Goal: Task Accomplishment & Management: Use online tool/utility

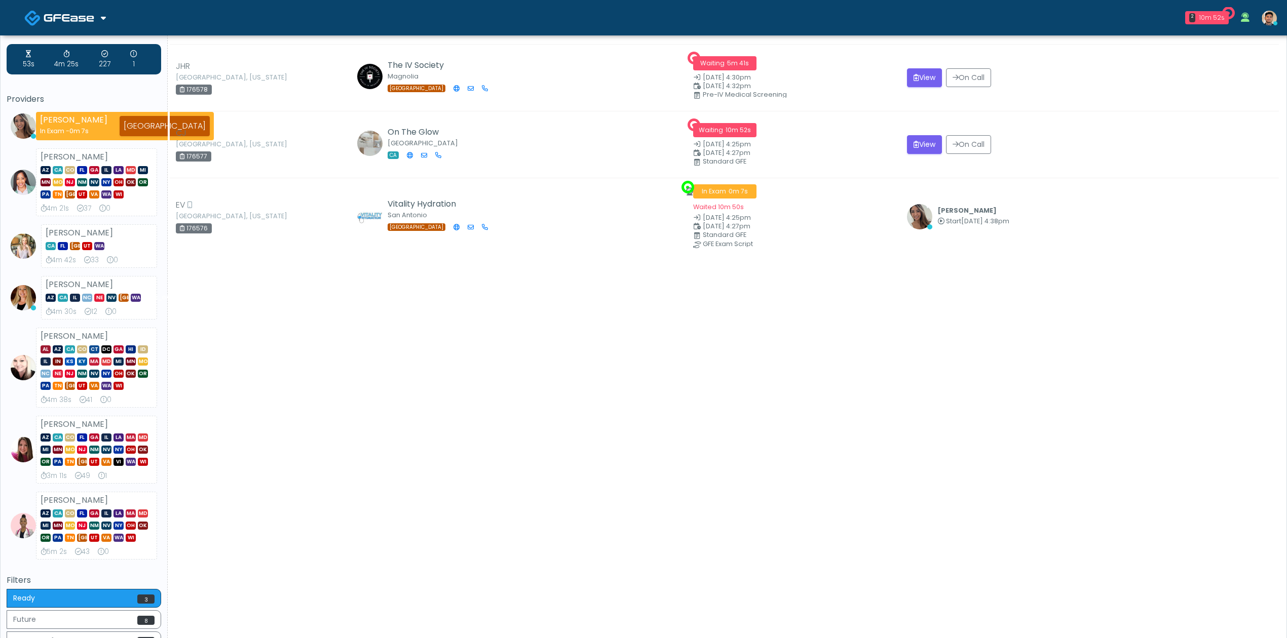
scroll to position [161, 0]
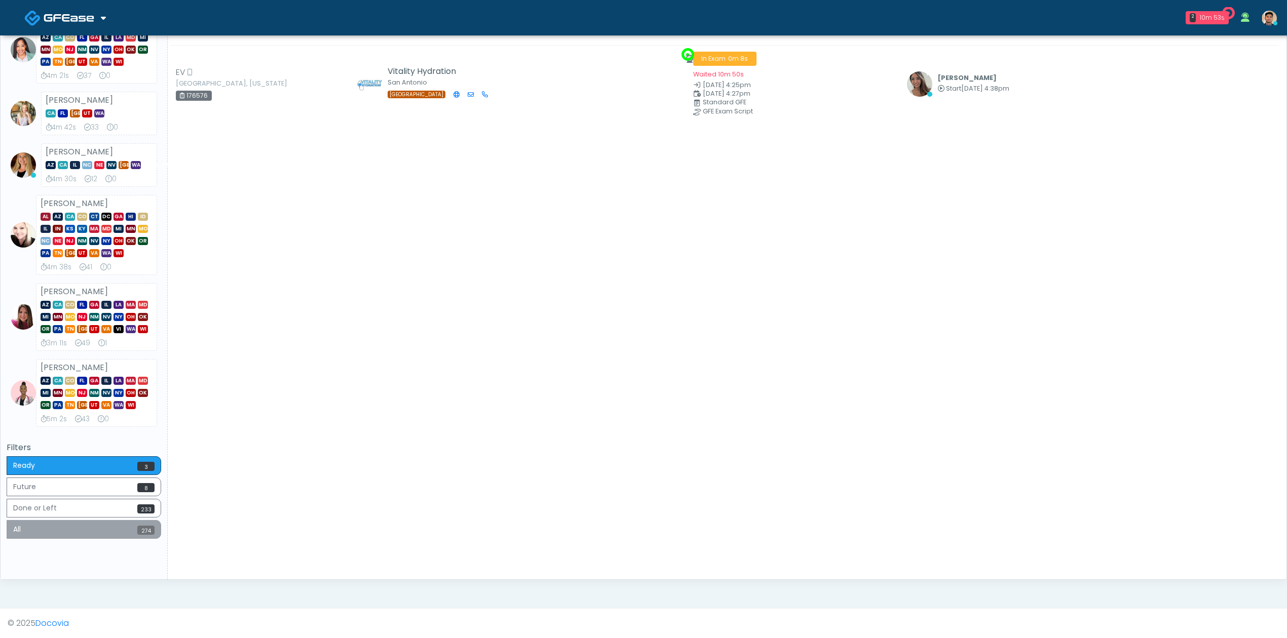
click at [112, 536] on button "All 274" at bounding box center [84, 529] width 154 height 19
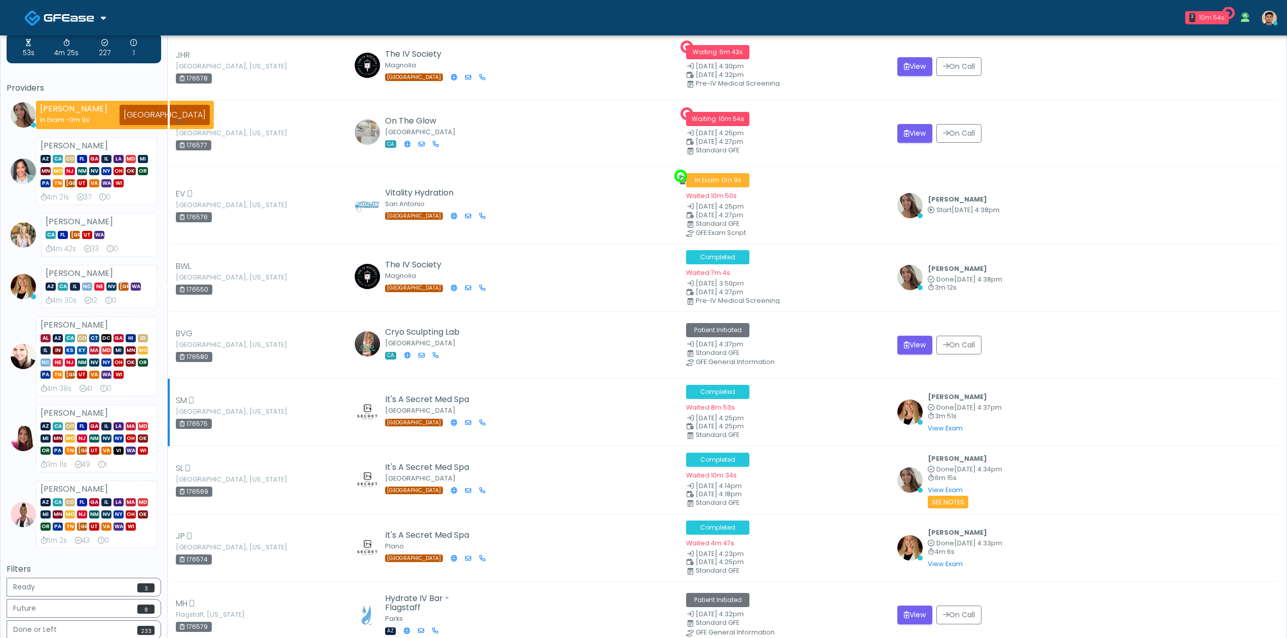
scroll to position [0, 0]
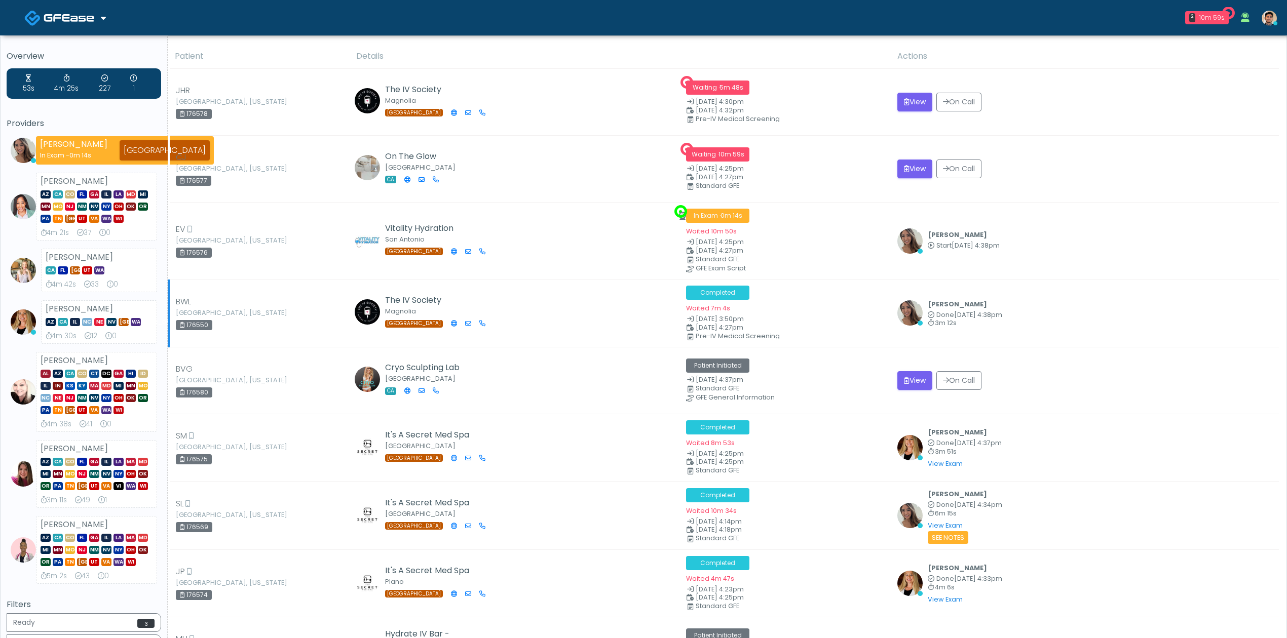
click at [535, 322] on td "The IV Society Magnolia TX" at bounding box center [515, 313] width 330 height 67
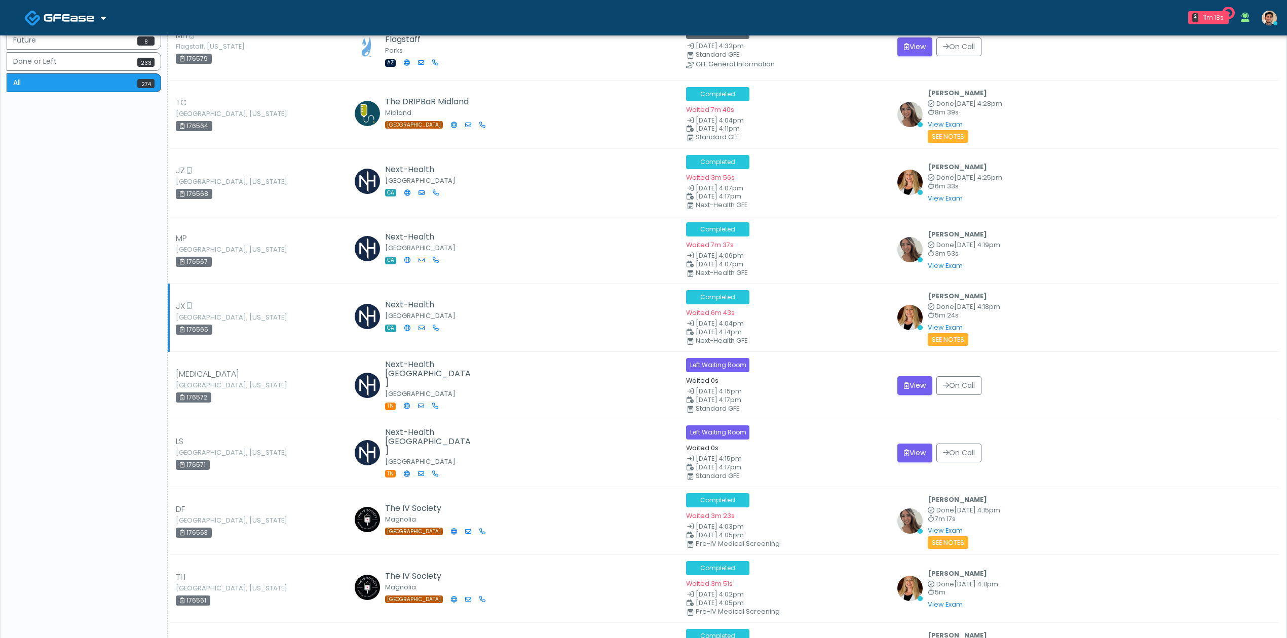
scroll to position [675, 0]
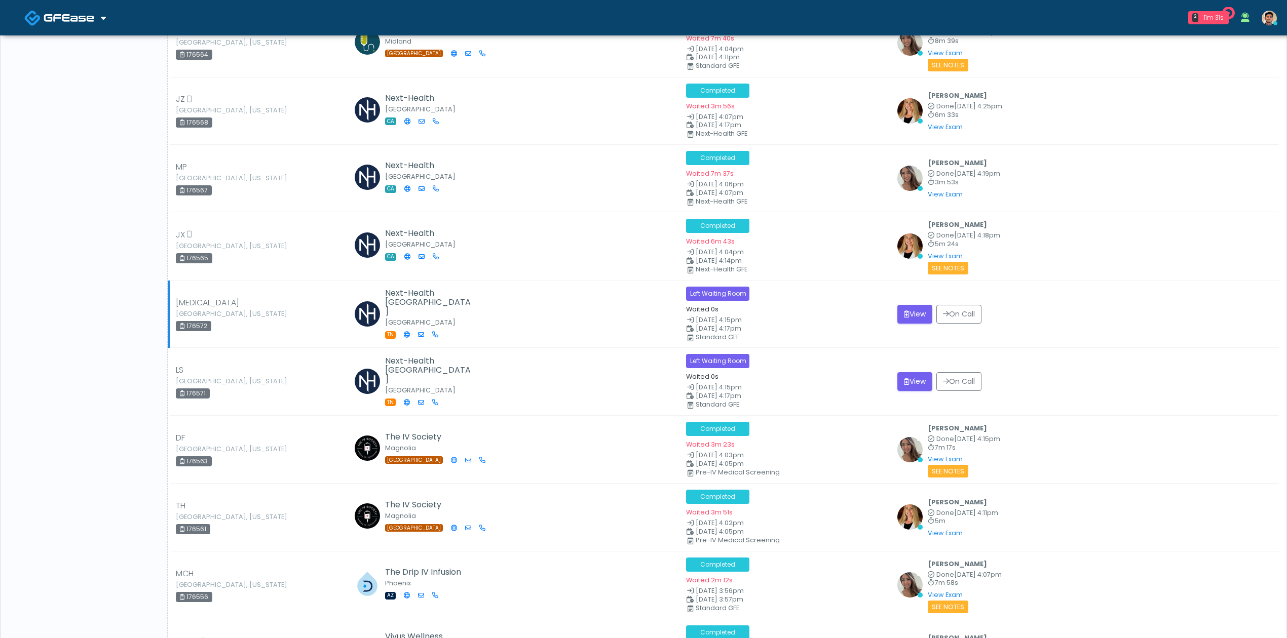
click at [205, 329] on div "176572" at bounding box center [193, 326] width 35 height 10
copy div "176572"
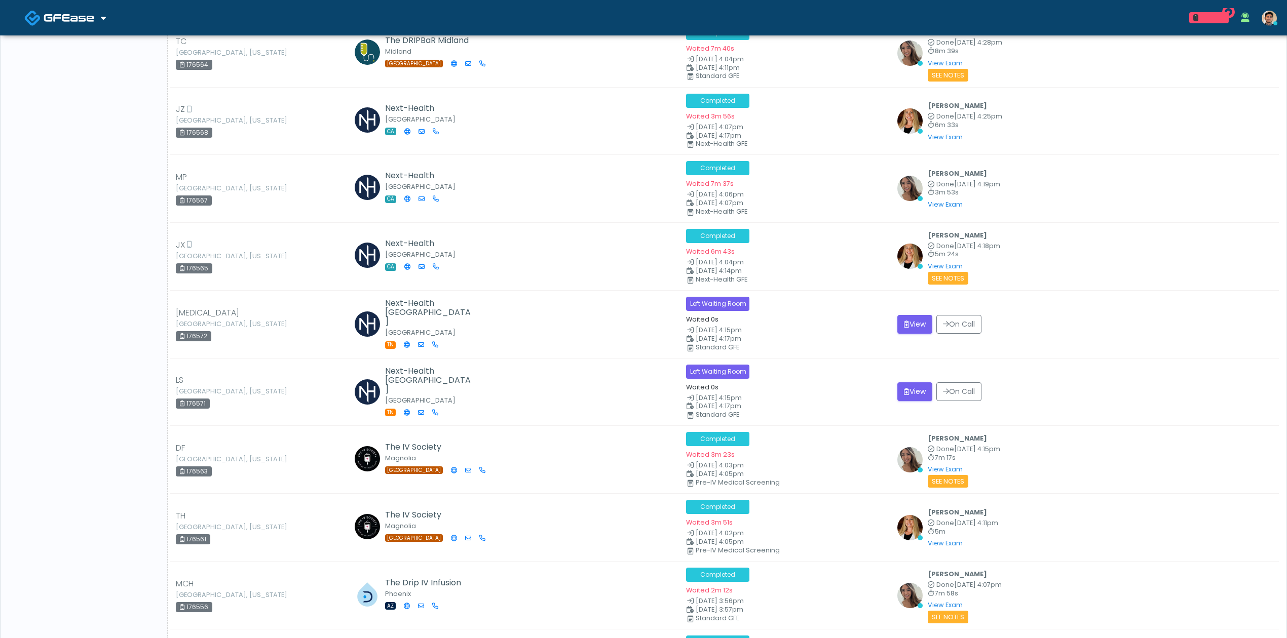
scroll to position [659, 0]
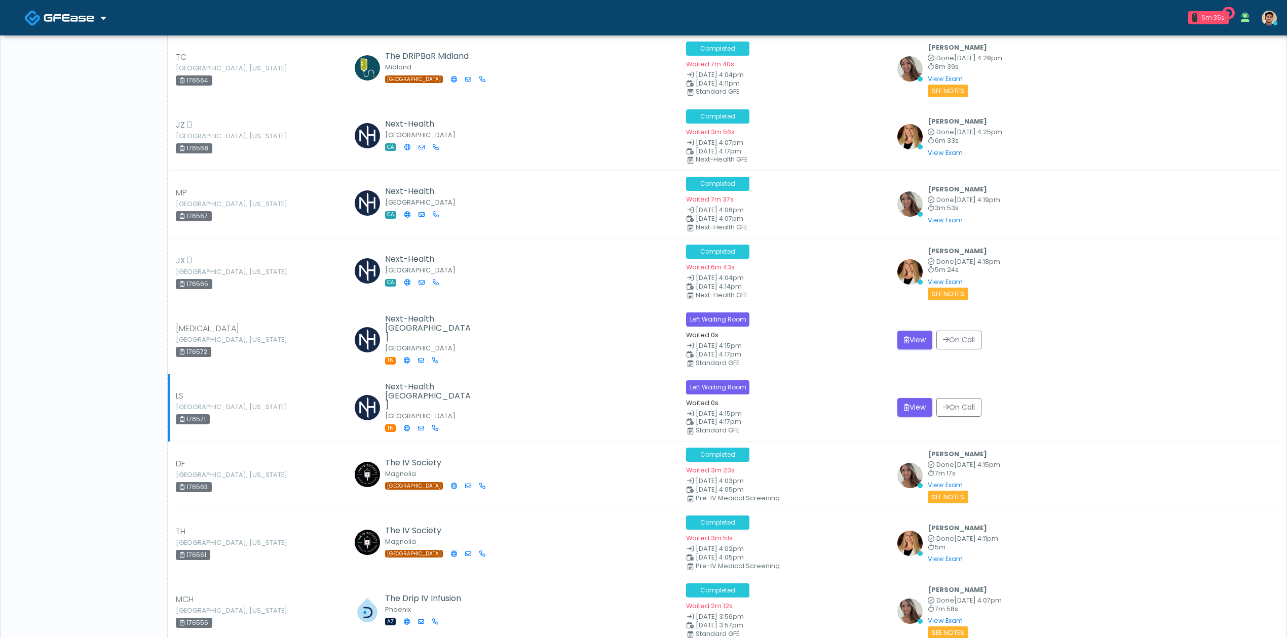
click at [233, 420] on div "LS Nashville, Tennessee 176571" at bounding box center [260, 407] width 168 height 35
click at [200, 417] on div "176571" at bounding box center [193, 419] width 34 height 10
copy div "176571"
click at [205, 354] on div "176572" at bounding box center [193, 352] width 35 height 10
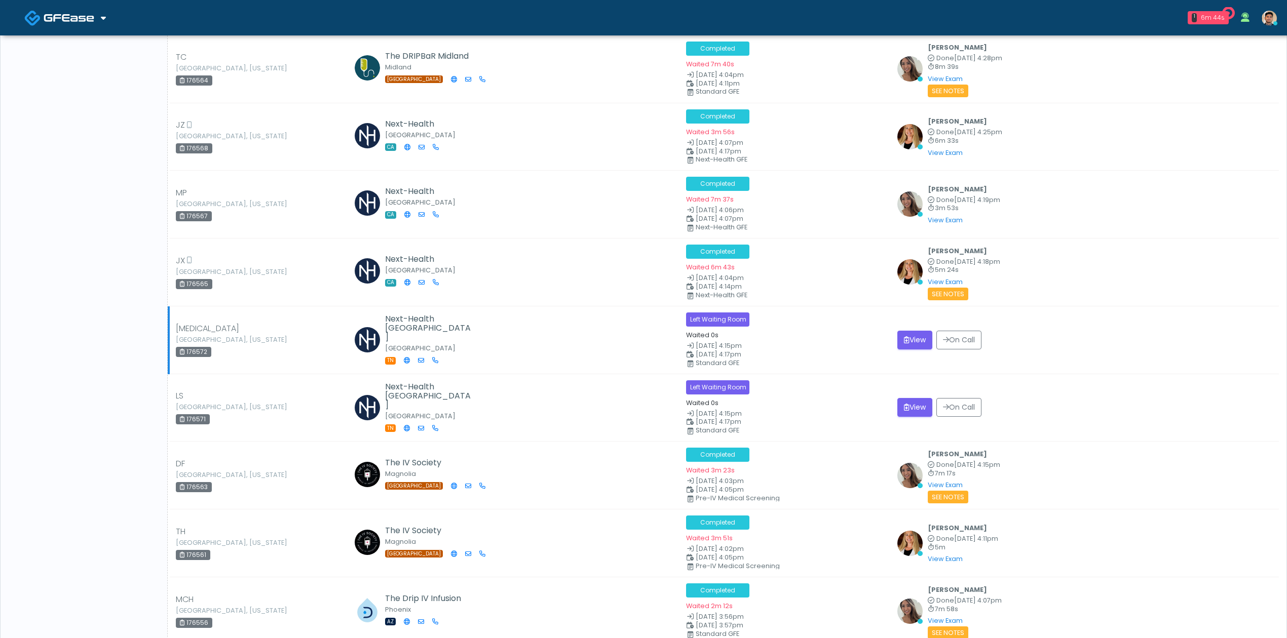
click at [205, 354] on div "176572" at bounding box center [193, 352] width 35 height 10
copy div "176572"
click at [195, 418] on div "176571" at bounding box center [193, 419] width 34 height 10
copy div "176571"
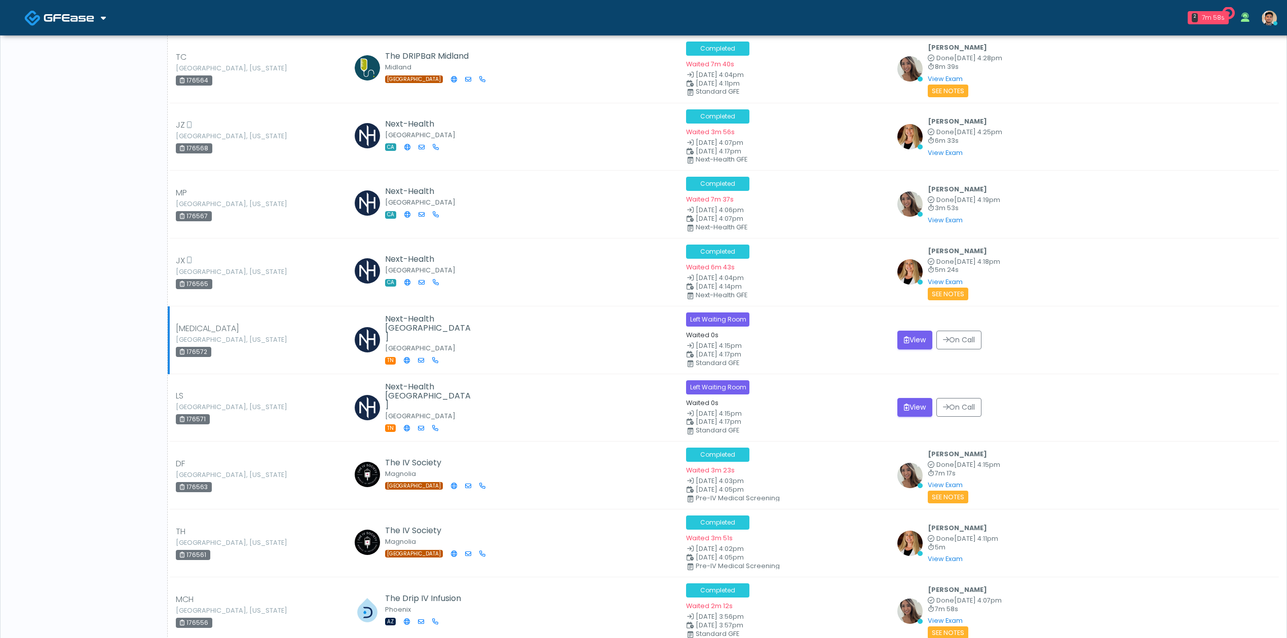
click at [203, 349] on div "176572" at bounding box center [193, 352] width 35 height 10
copy div "176572"
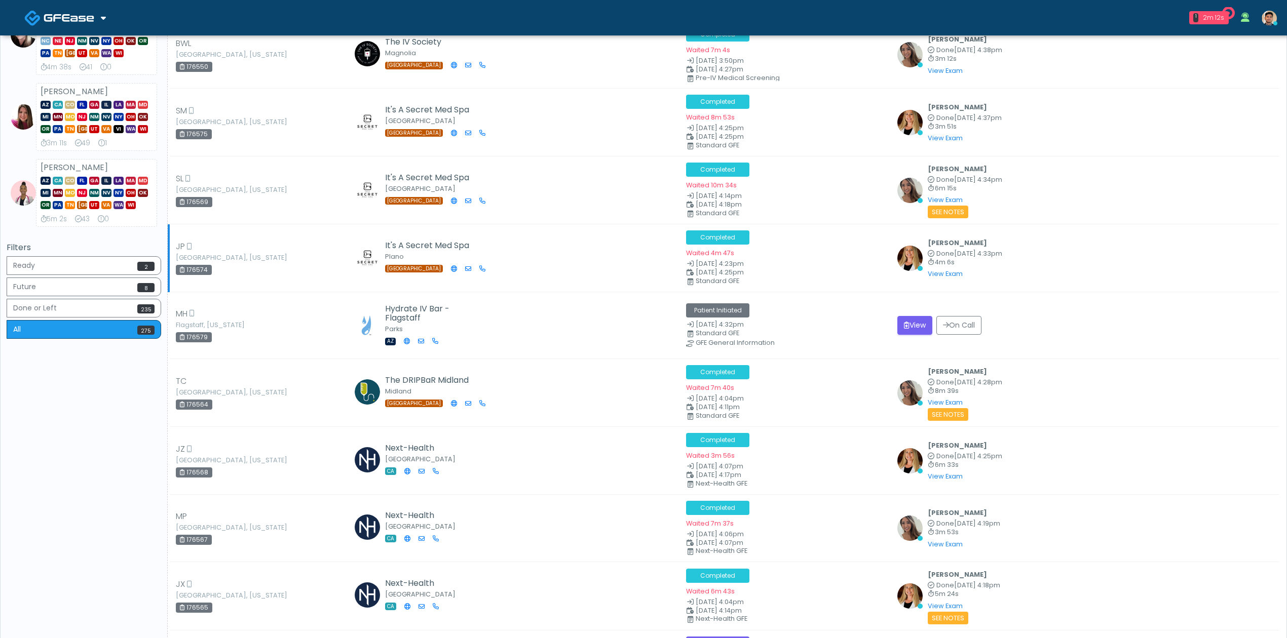
scroll to position [270, 0]
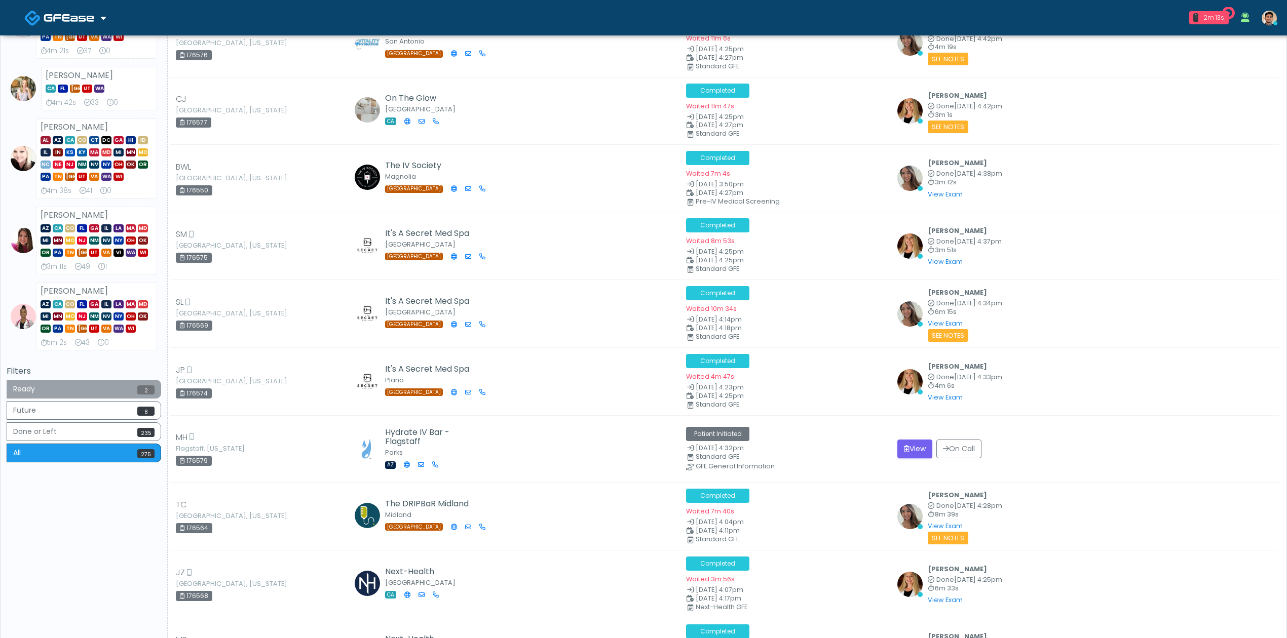
click at [92, 387] on button "Ready 2" at bounding box center [84, 389] width 154 height 19
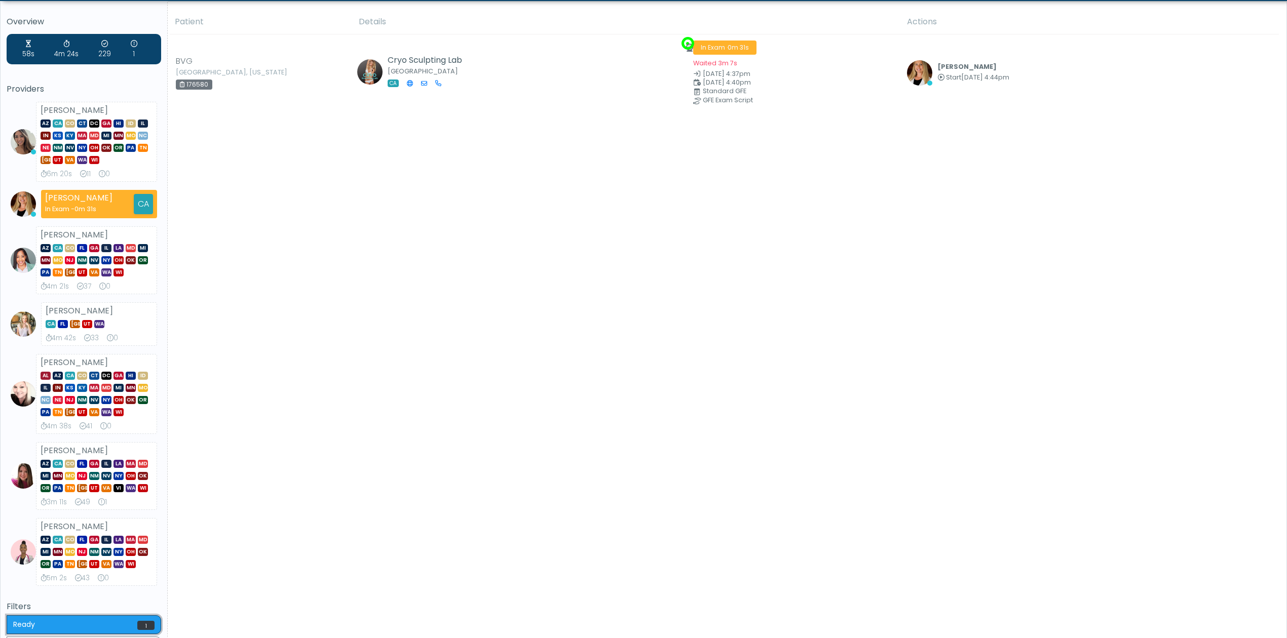
scroll to position [197, 0]
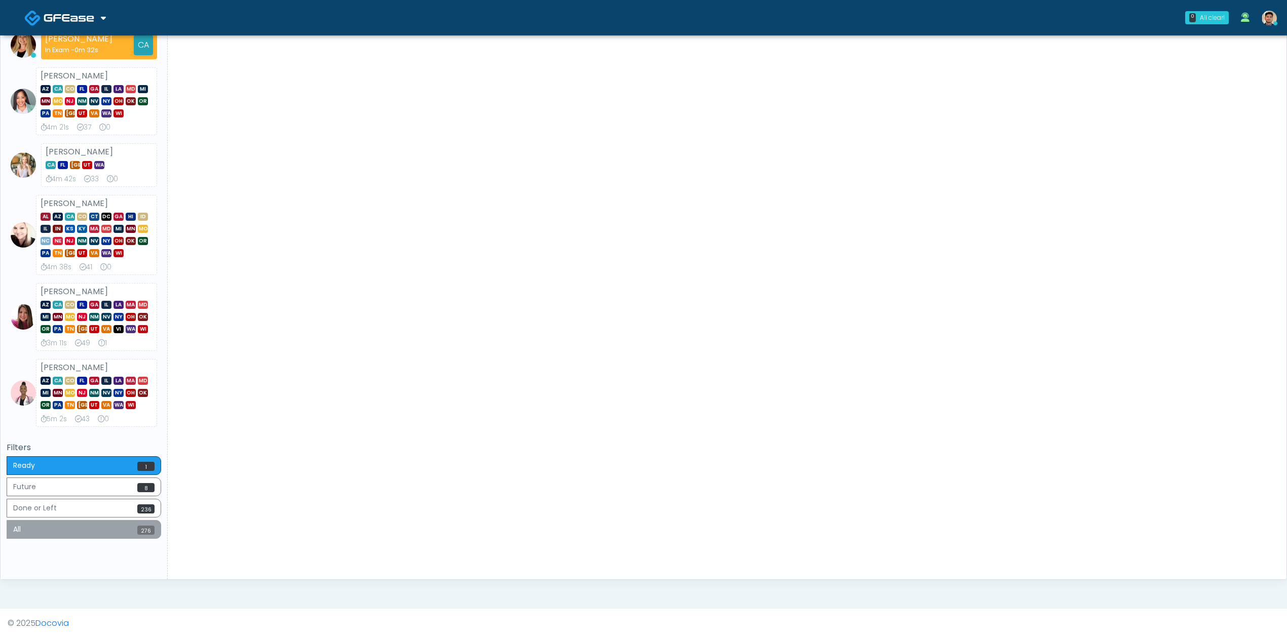
click at [125, 527] on button "All 276" at bounding box center [84, 529] width 154 height 19
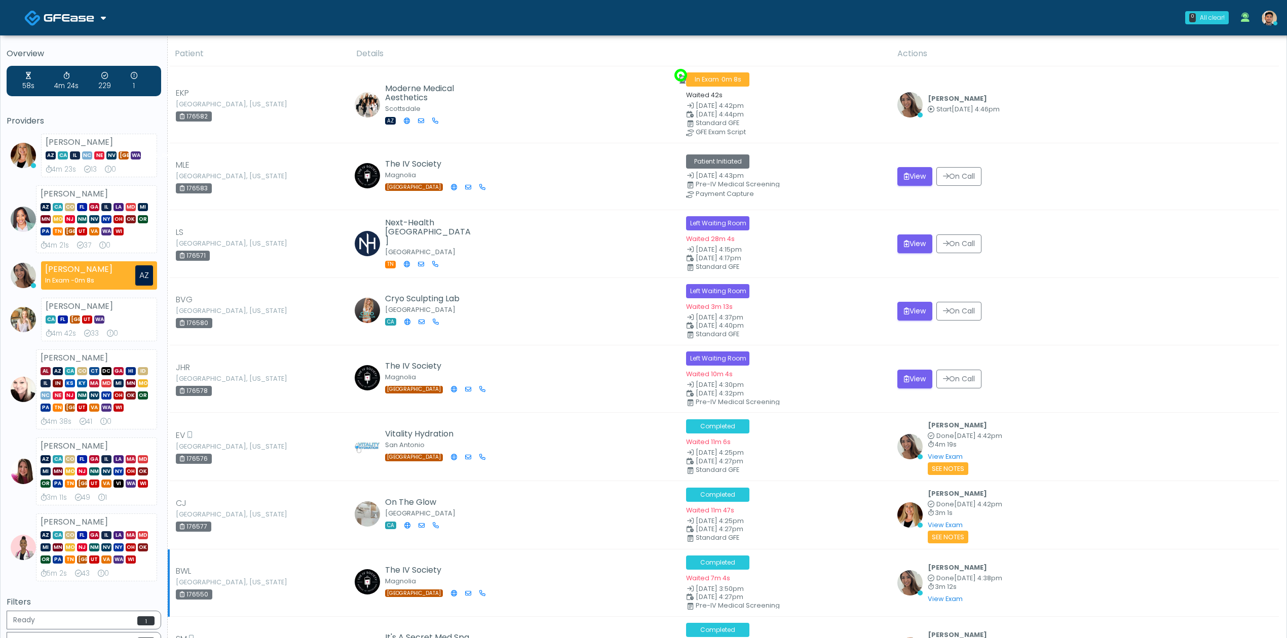
scroll to position [0, 0]
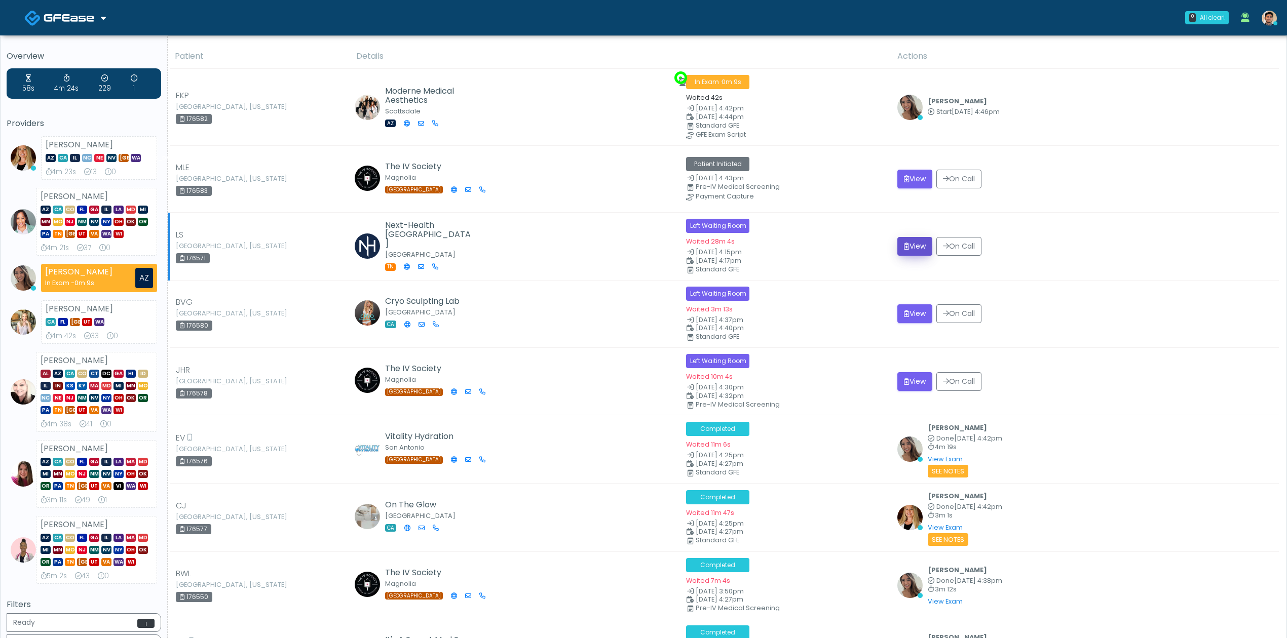
click at [918, 247] on button "View" at bounding box center [914, 246] width 35 height 19
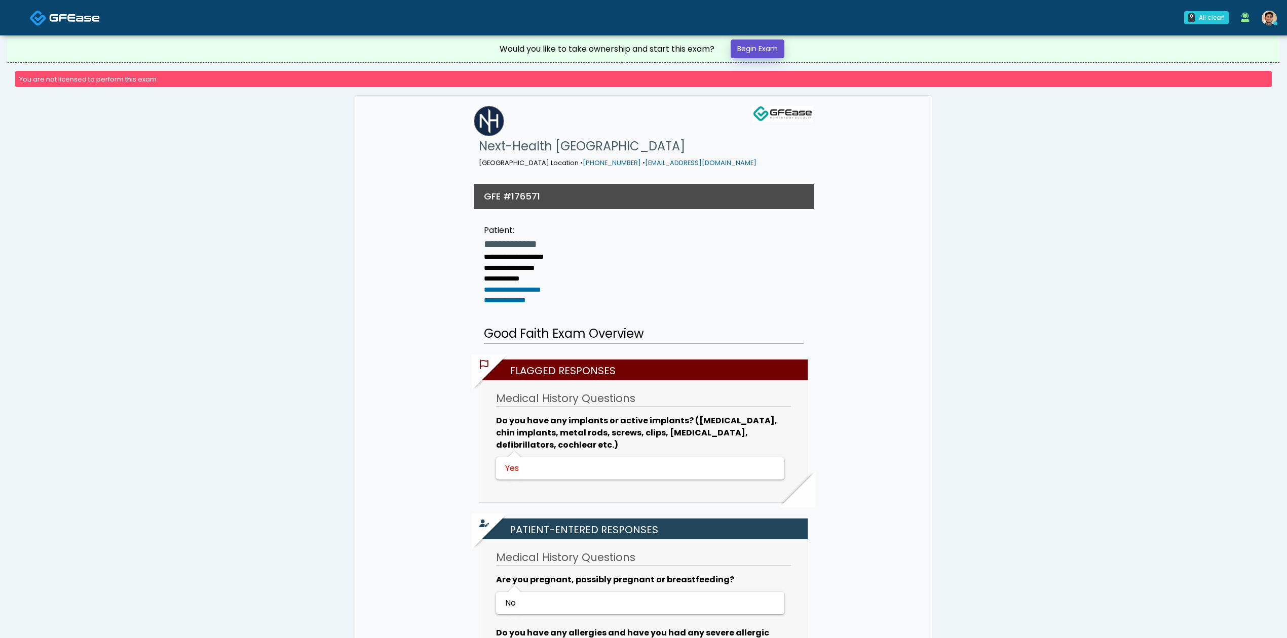
click at [771, 54] on link "Begin Exam" at bounding box center [757, 49] width 54 height 19
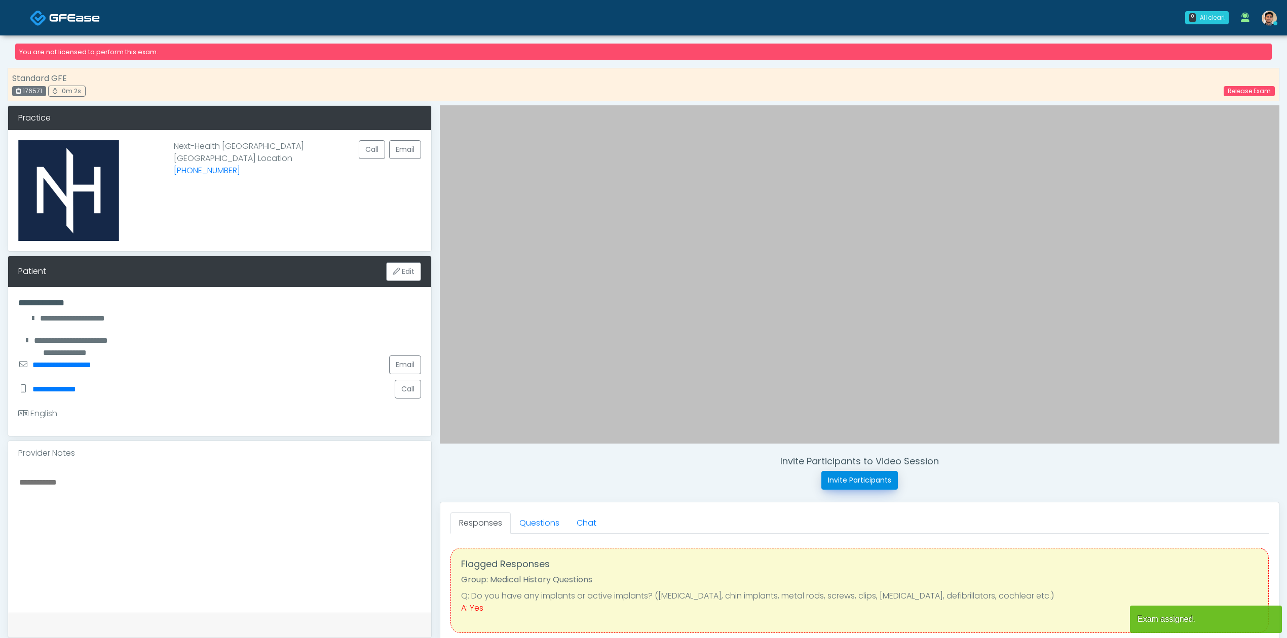
click at [874, 485] on button "Invite Participants" at bounding box center [859, 480] width 76 height 19
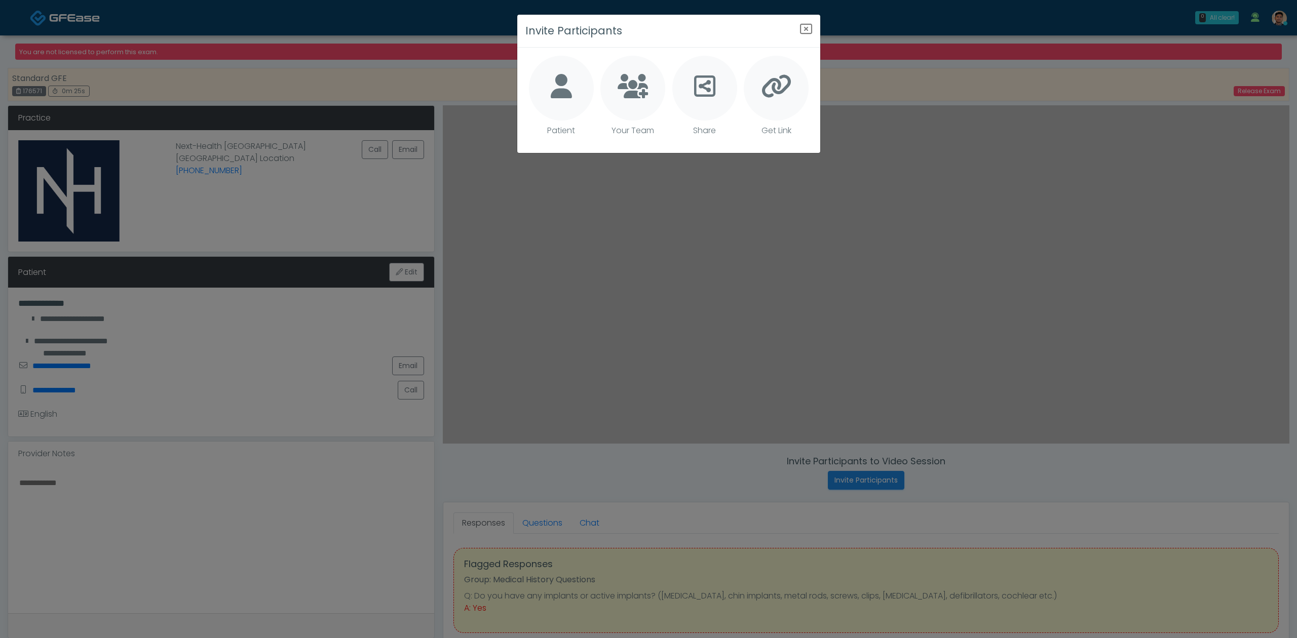
click at [563, 97] on icon at bounding box center [561, 86] width 21 height 24
type textarea "**********"
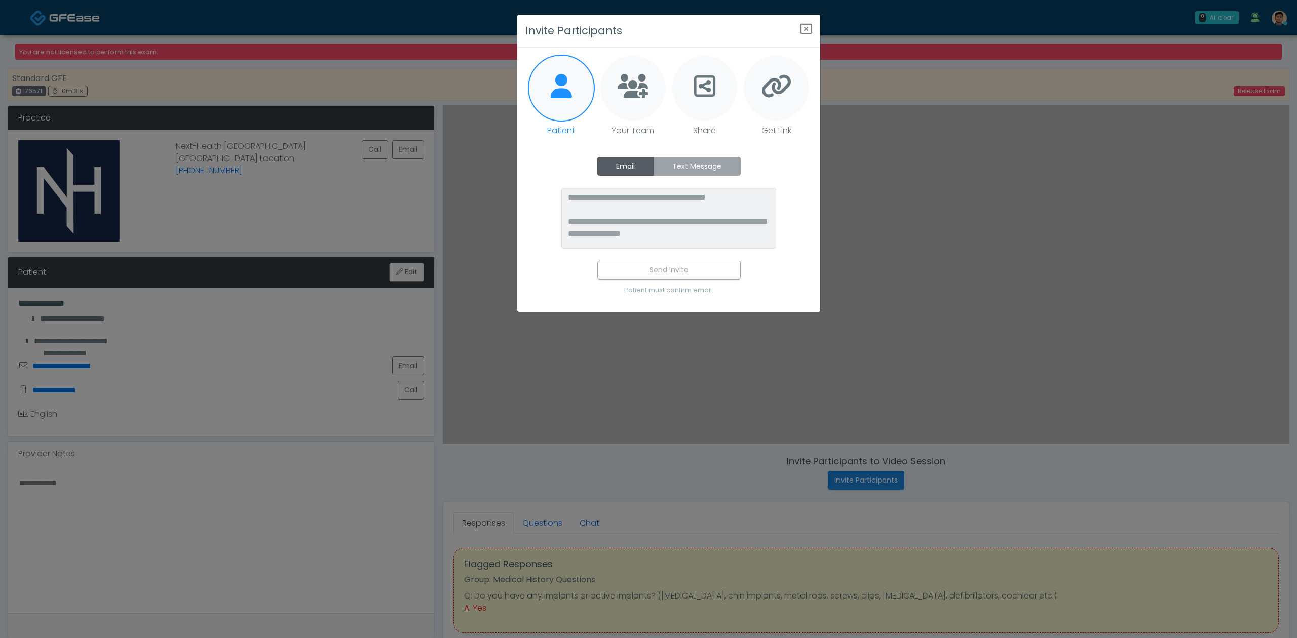
click at [682, 165] on label "Text Message" at bounding box center [696, 166] width 87 height 19
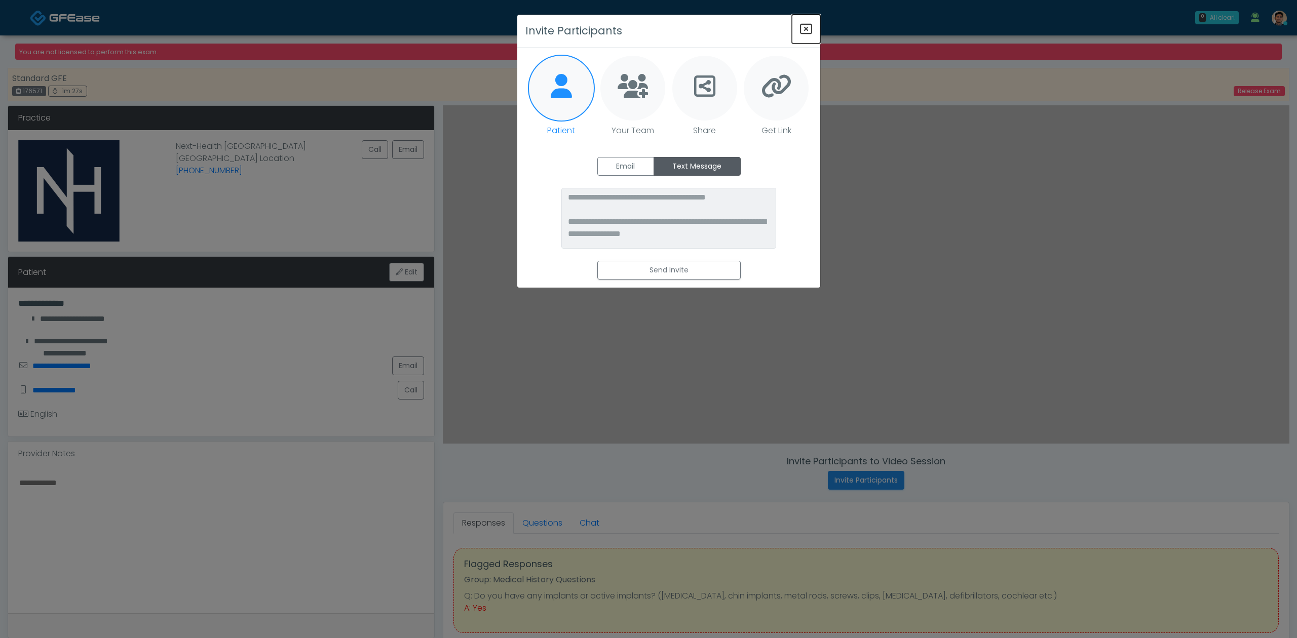
click at [807, 28] on icon "Close" at bounding box center [806, 29] width 12 height 12
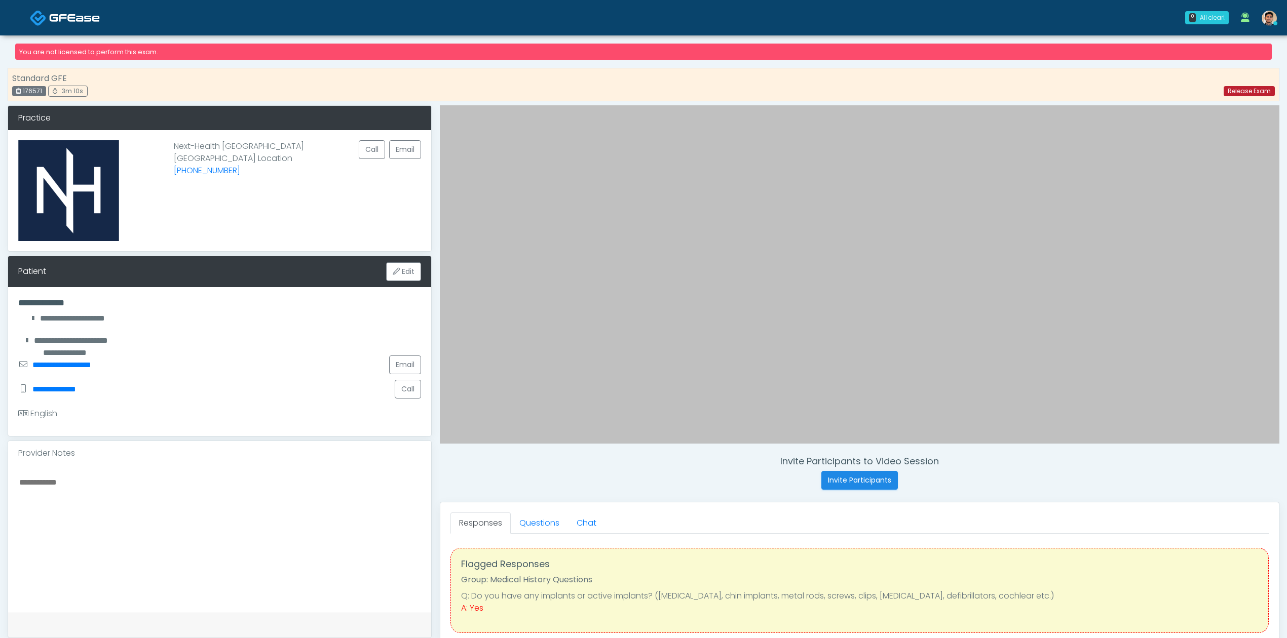
click at [1243, 96] on link "Release Exam" at bounding box center [1248, 91] width 51 height 10
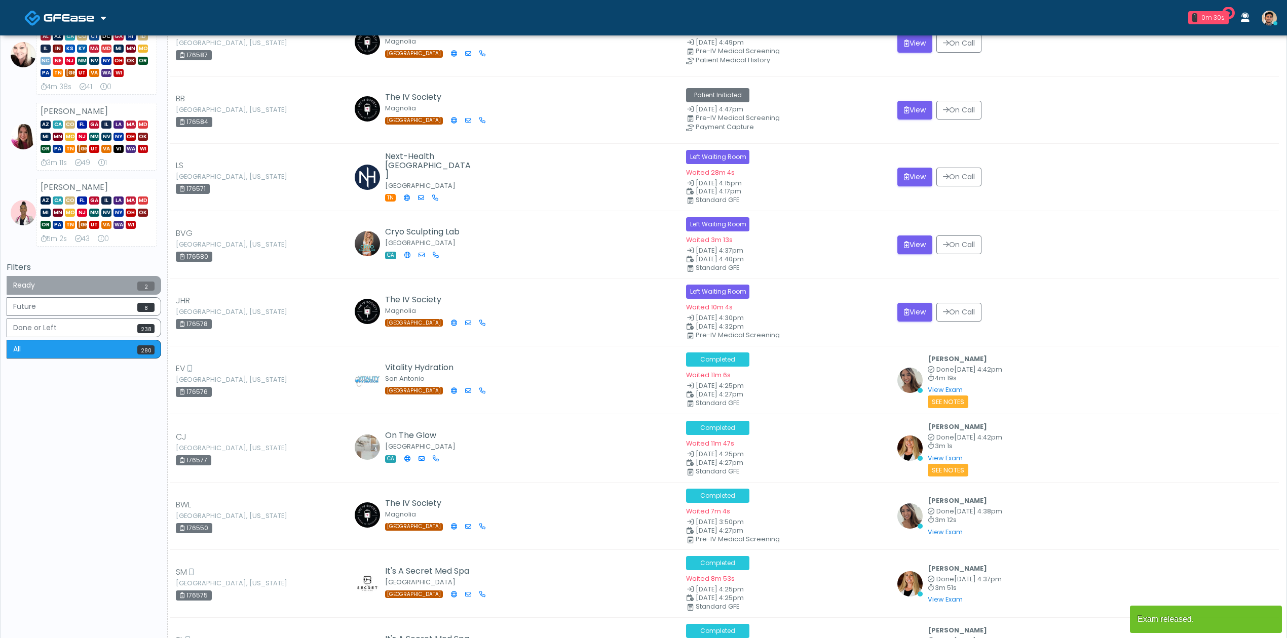
click at [112, 292] on button "Ready 2" at bounding box center [84, 285] width 154 height 19
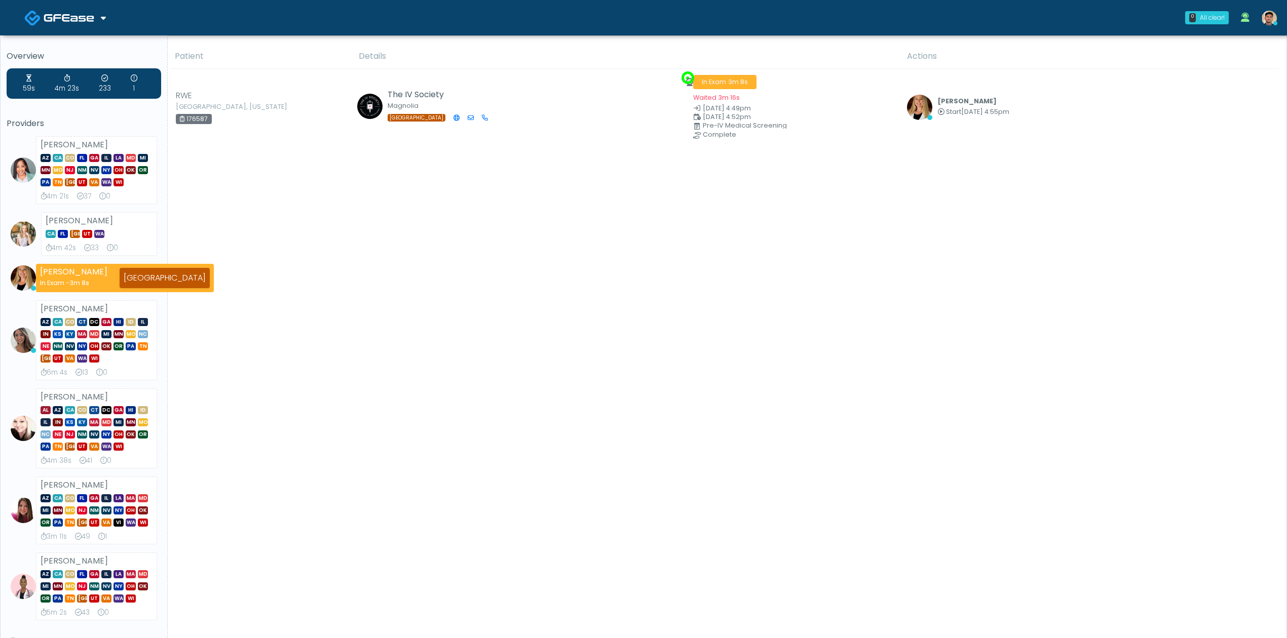
drag, startPoint x: 537, startPoint y: 267, endPoint x: 511, endPoint y: 259, distance: 27.1
click at [537, 267] on div "Patient Details Actions" at bounding box center [723, 408] width 1111 height 729
